Goal: Task Accomplishment & Management: Manage account settings

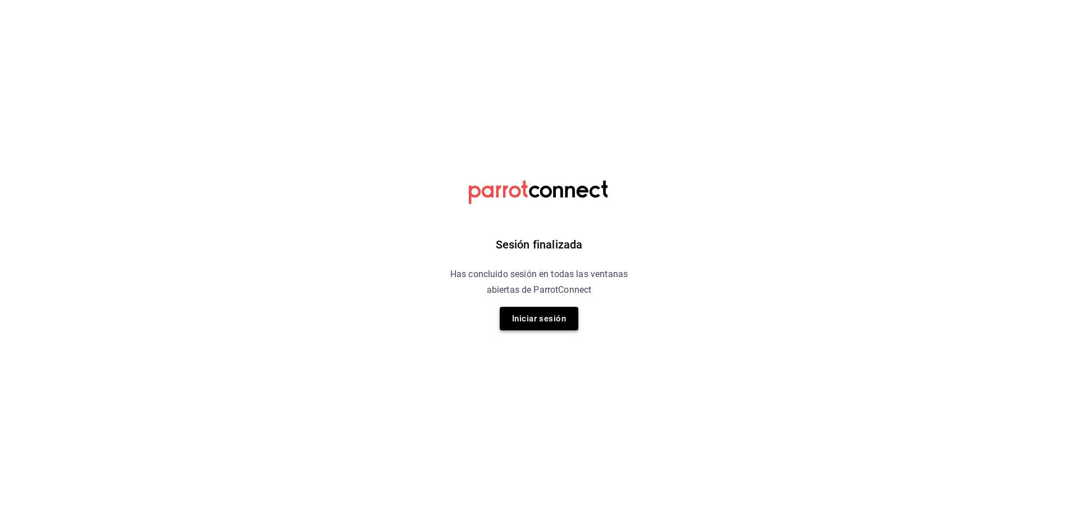
click at [539, 321] on button "Iniciar sesión" at bounding box center [539, 319] width 79 height 24
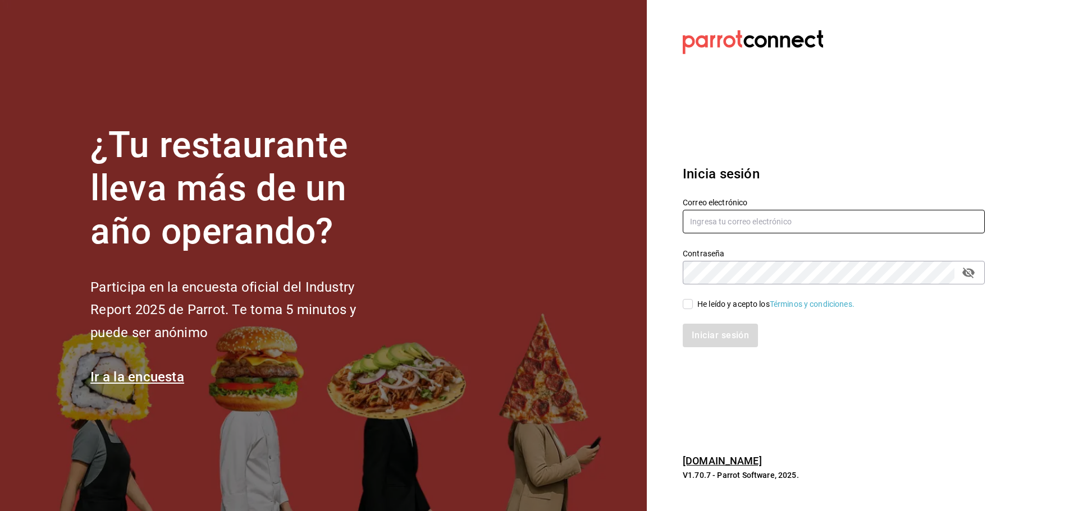
type input "laura_sampayo65@hotmail.com"
click at [690, 307] on input "He leído y acepto los Términos y condiciones." at bounding box center [688, 304] width 10 height 10
checkbox input "true"
click at [699, 332] on button "Iniciar sesión" at bounding box center [721, 336] width 76 height 24
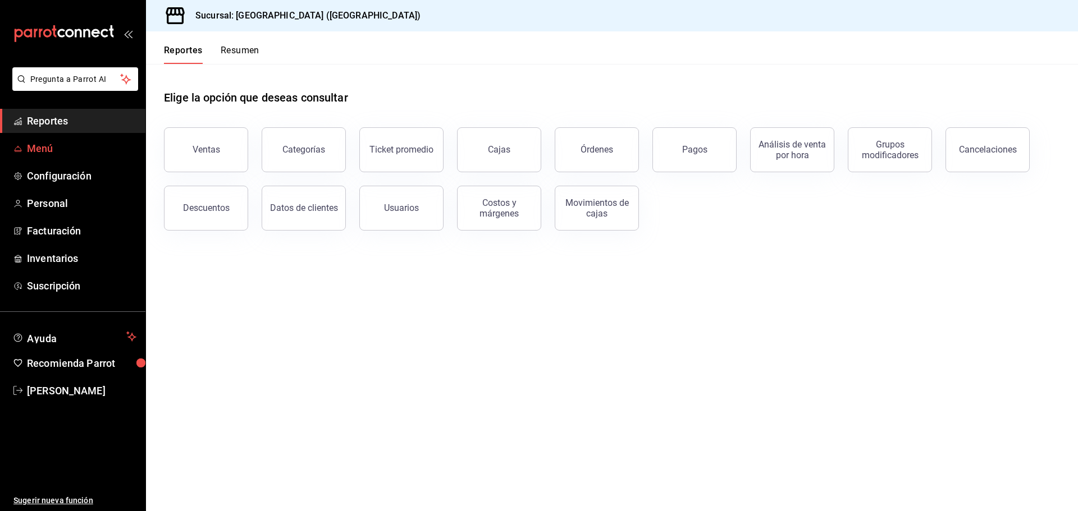
click at [65, 151] on span "Menú" at bounding box center [81, 148] width 109 height 15
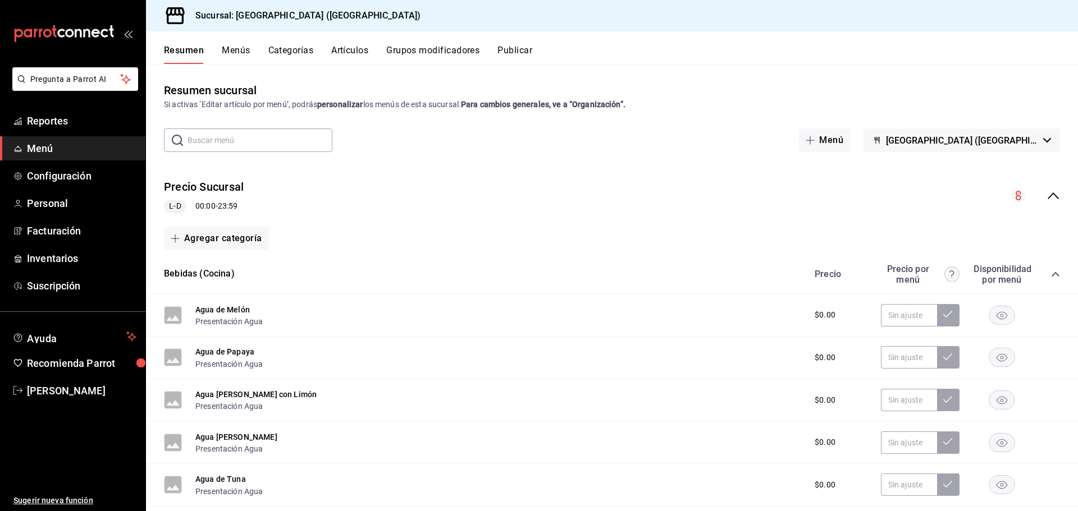
click at [347, 54] on button "Artículos" at bounding box center [349, 54] width 37 height 19
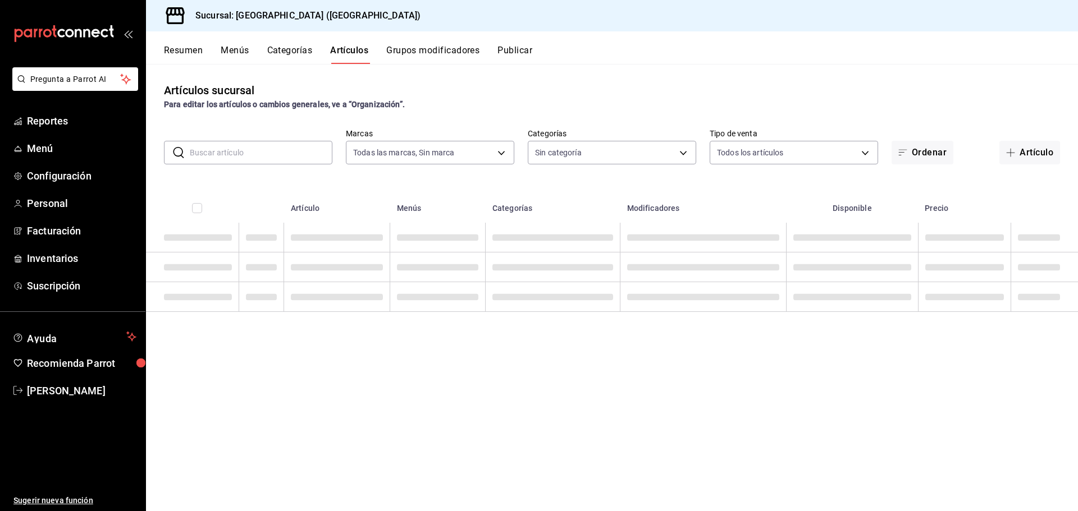
type input "c5b0ed81-af66-4c2d-afb4-f59aa1ecca2b"
type input "8c3fc7fb-afc8-4fcf-a35f-97b25a26b173,d858cdb4-7991-4d76-a946-9f508960b44e,730af…"
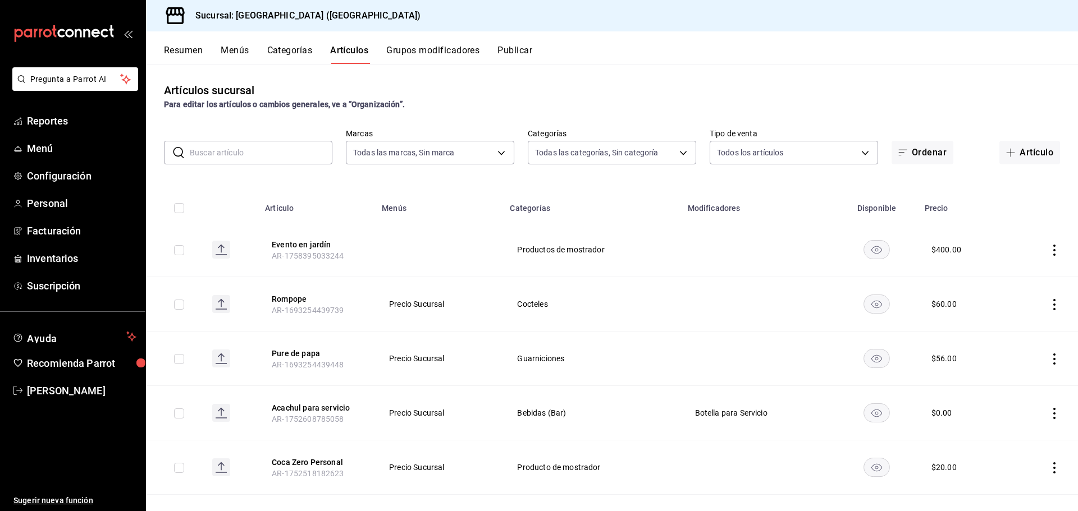
click at [280, 151] on input "text" at bounding box center [261, 152] width 143 height 22
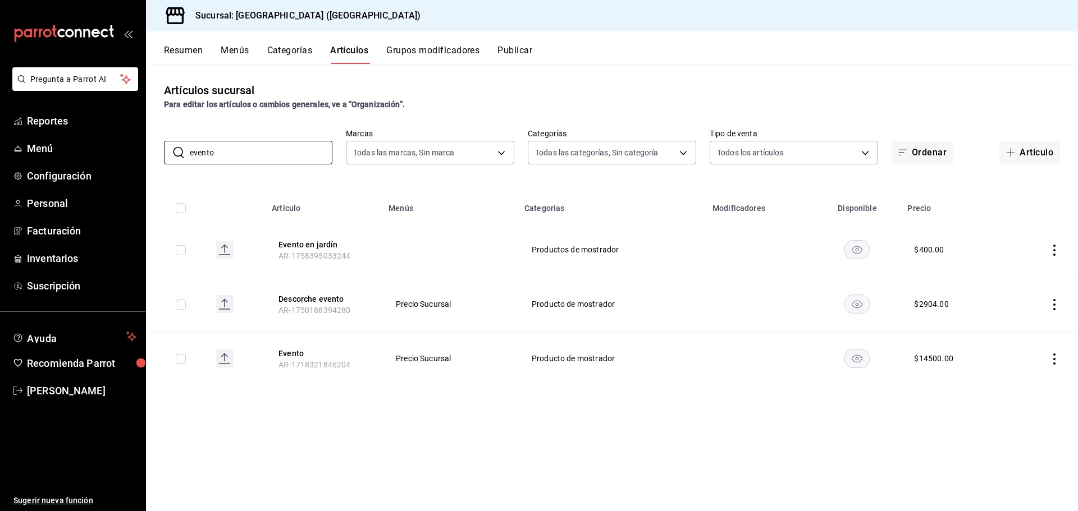
type input "evento"
click at [1055, 358] on icon "actions" at bounding box center [1054, 359] width 11 height 11
click at [1027, 376] on li "Editar" at bounding box center [1010, 384] width 67 height 23
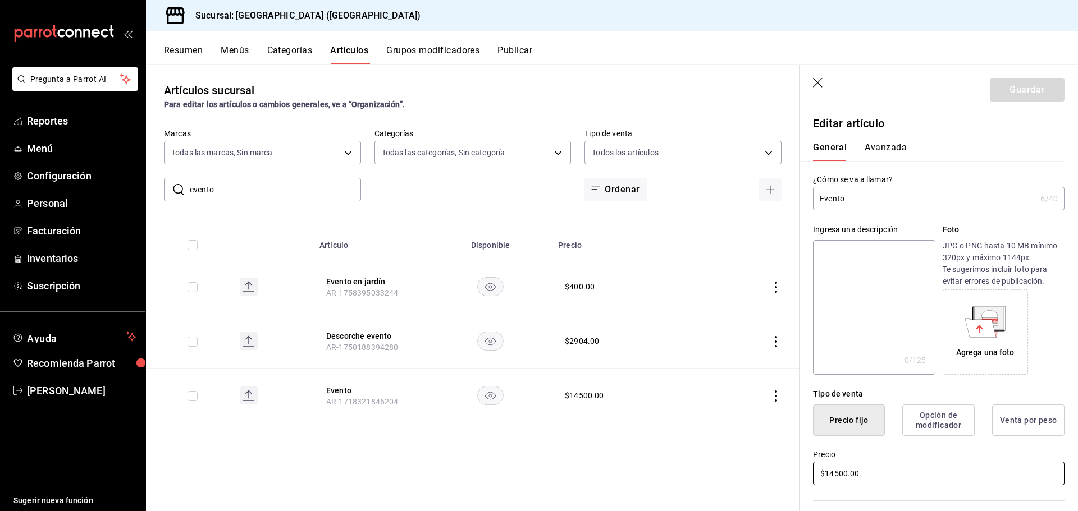
drag, startPoint x: 928, startPoint y: 468, endPoint x: 703, endPoint y: 470, distance: 225.1
click at [711, 471] on main "Artículos sucursal Para editar los artículos o cambios generales, ve a “Organiz…" at bounding box center [612, 287] width 932 height 447
type input "$19214.00"
click at [1004, 99] on button "Guardar" at bounding box center [1027, 90] width 75 height 24
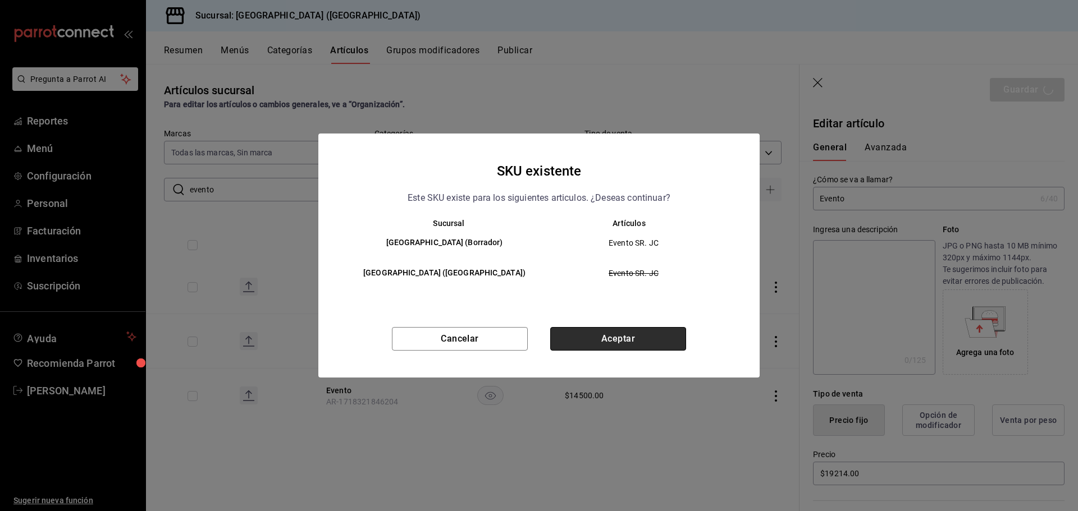
click at [596, 346] on button "Aceptar" at bounding box center [618, 339] width 136 height 24
